Goal: Navigation & Orientation: Find specific page/section

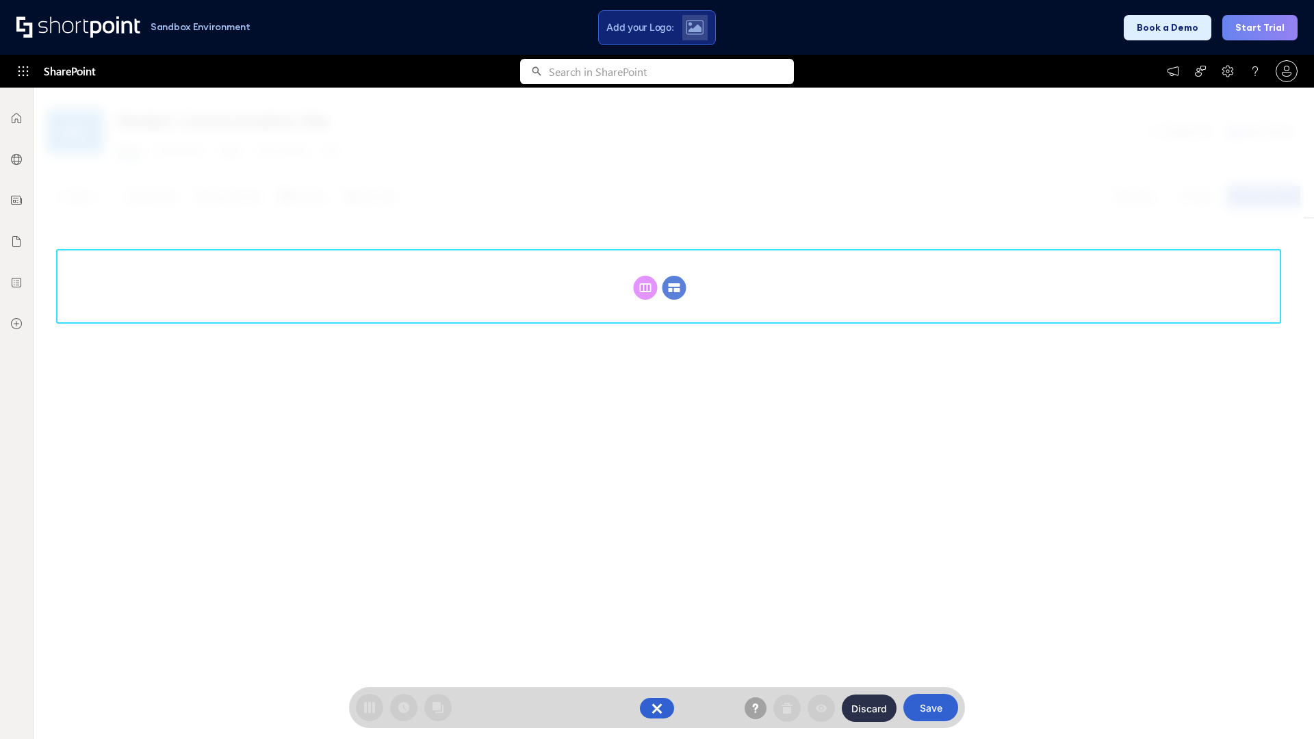
scroll to position [188, 0]
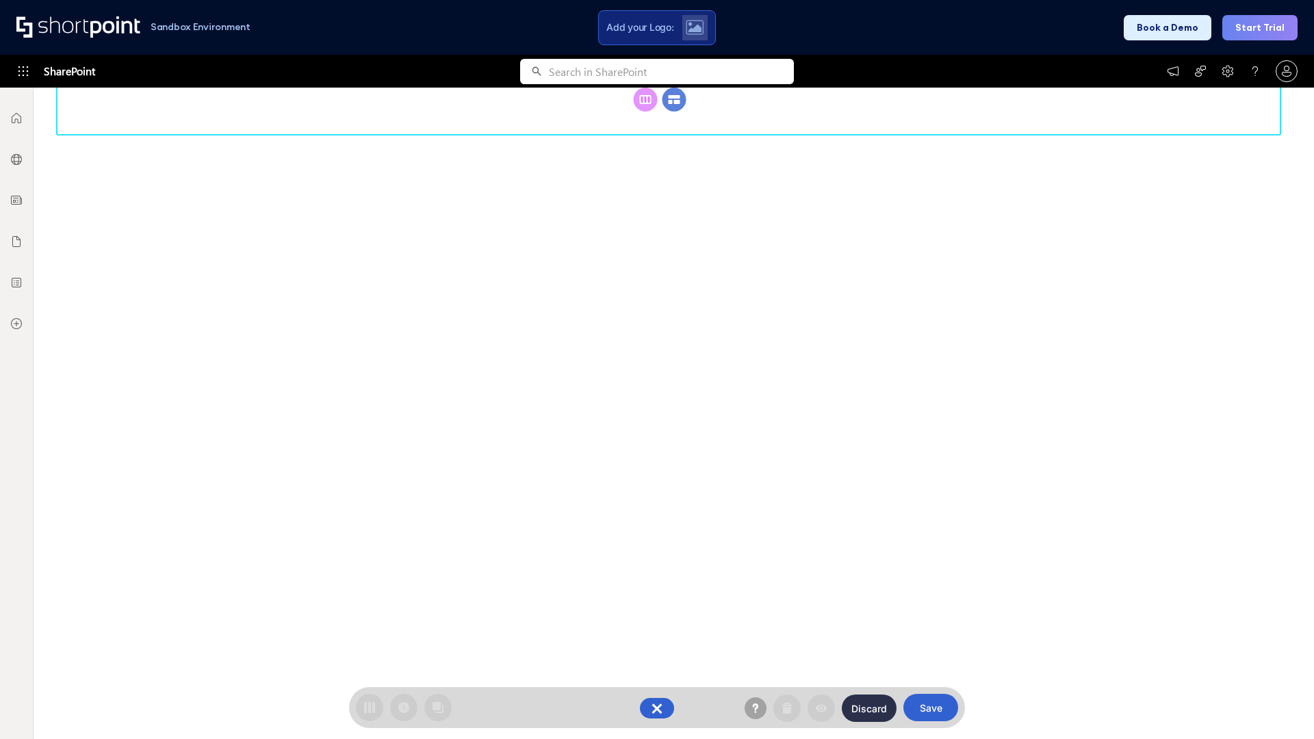
click at [674, 112] on circle at bounding box center [674, 100] width 24 height 24
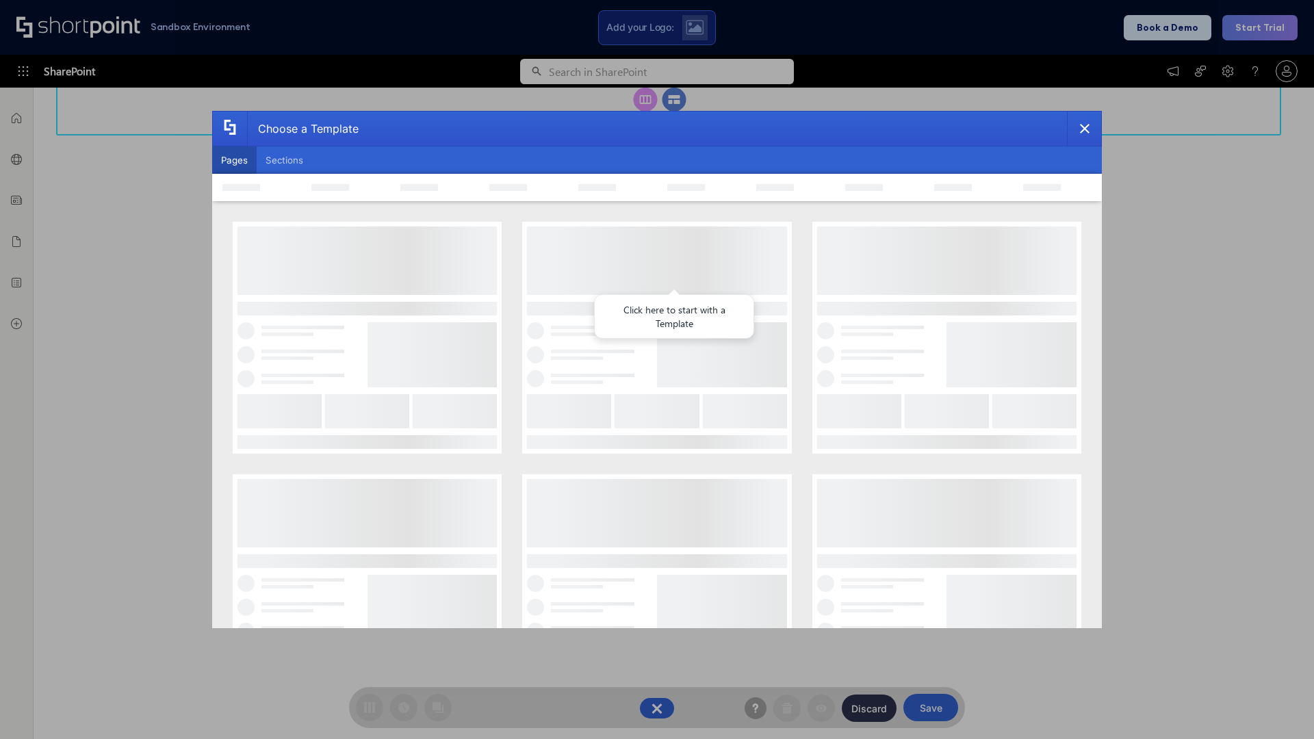
scroll to position [0, 0]
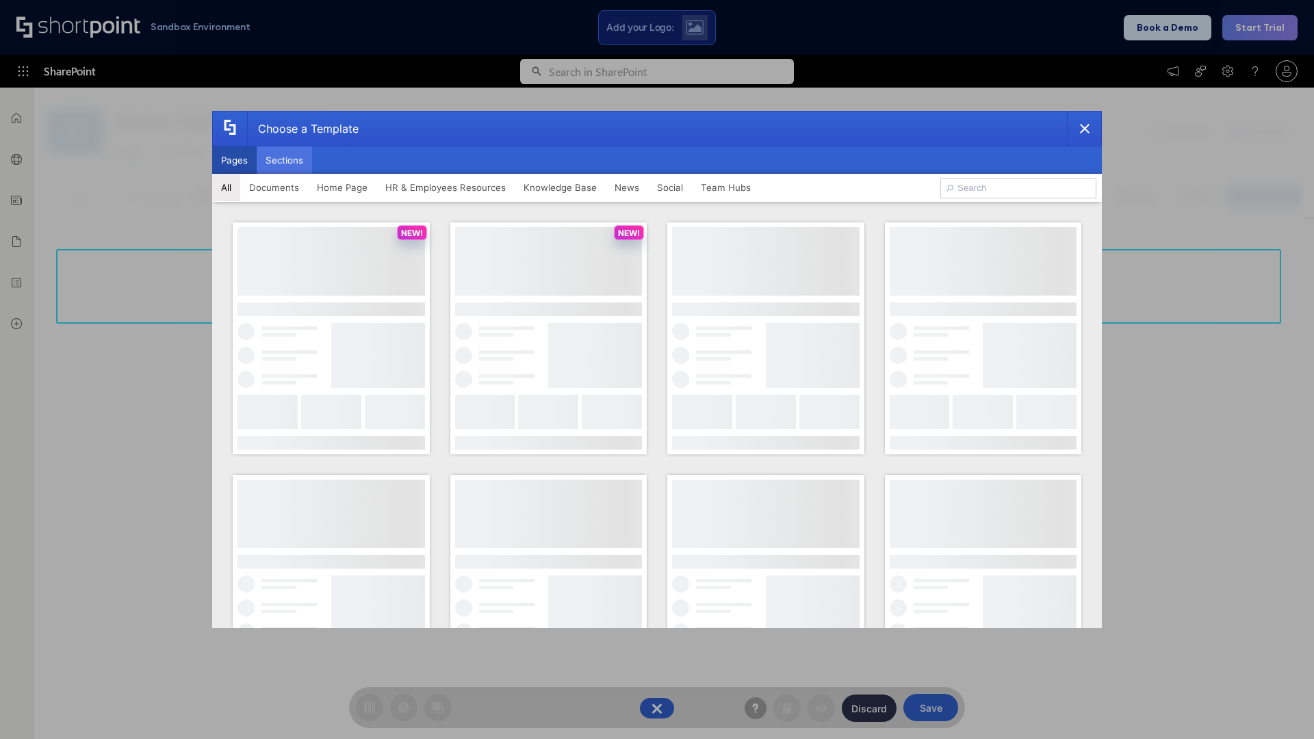
click at [284, 160] on button "Sections" at bounding box center [284, 159] width 55 height 27
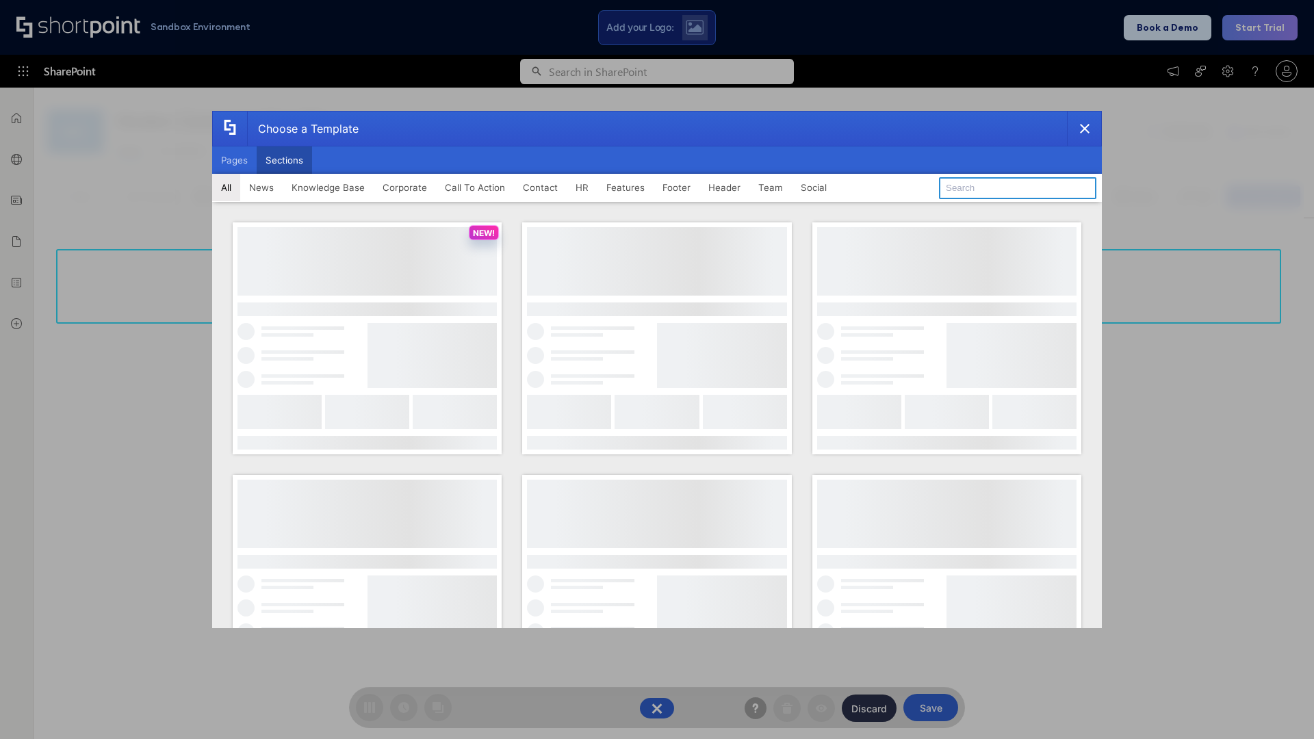
type input "Contact Cta"
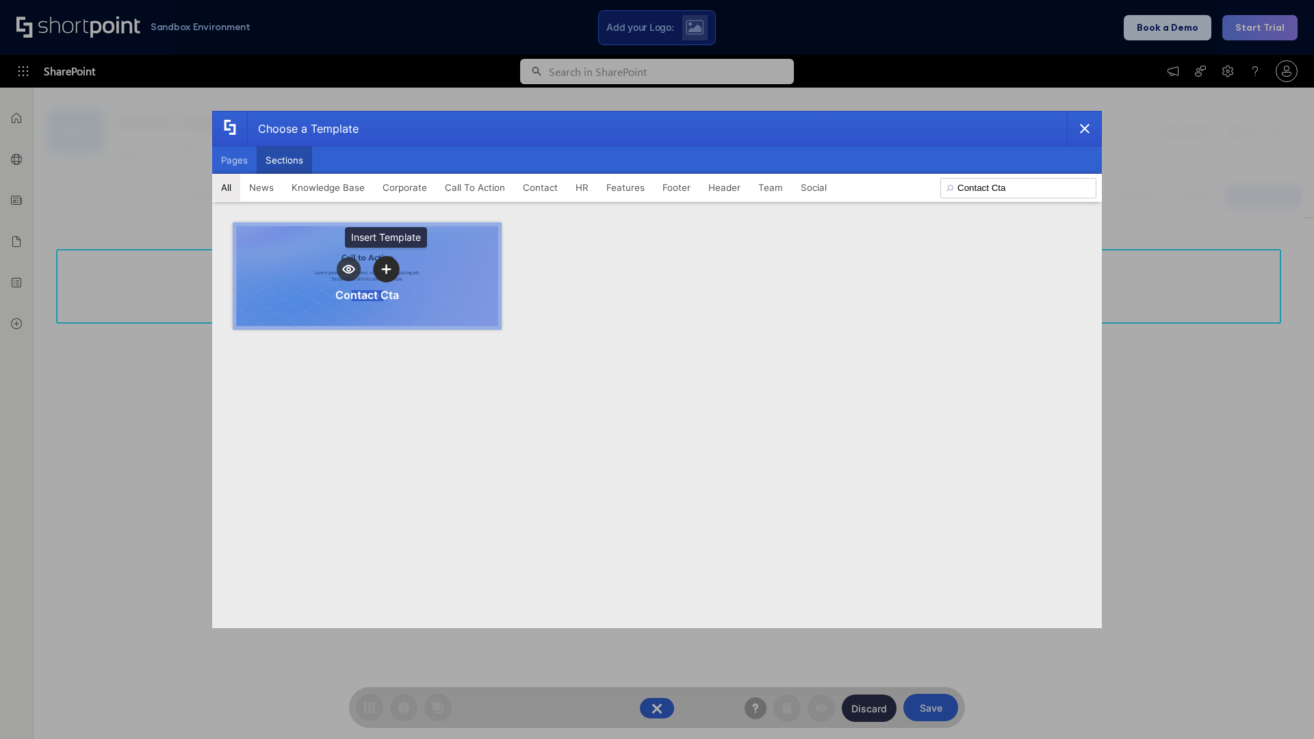
click at [386, 269] on icon "template selector" at bounding box center [386, 269] width 10 height 10
